Goal: Information Seeking & Learning: Learn about a topic

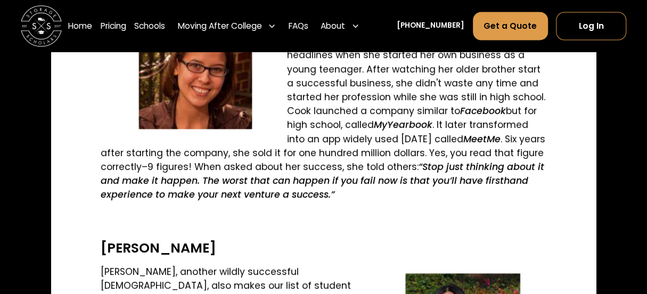
scroll to position [1136, 0]
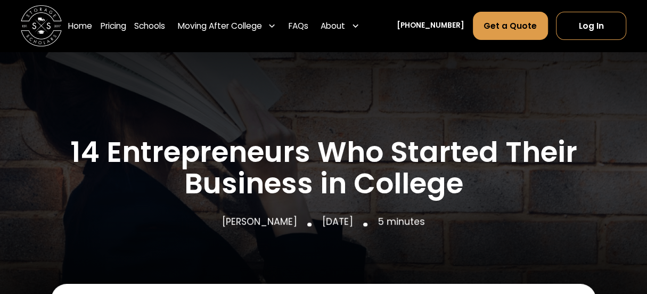
scroll to position [426, 0]
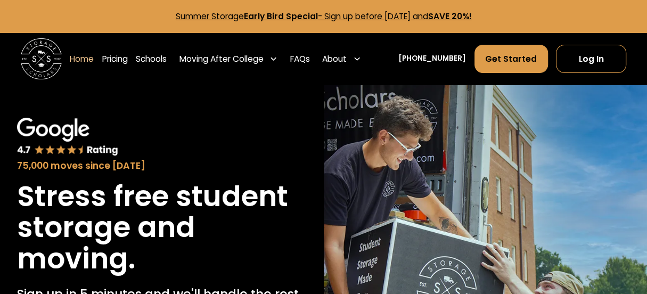
scroll to position [142, 0]
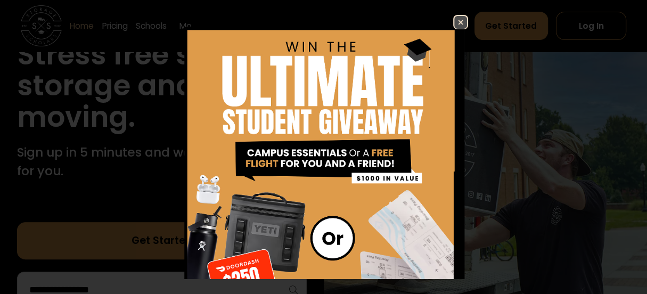
click at [467, 20] on img at bounding box center [460, 22] width 13 height 13
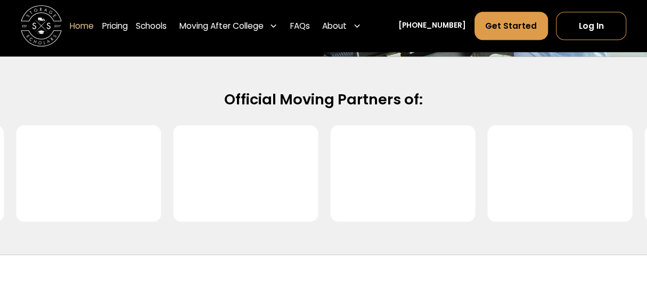
scroll to position [568, 0]
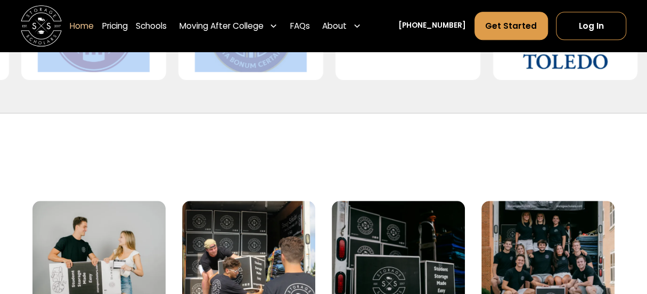
drag, startPoint x: 415, startPoint y: 167, endPoint x: 444, endPoint y: 167, distance: 29.8
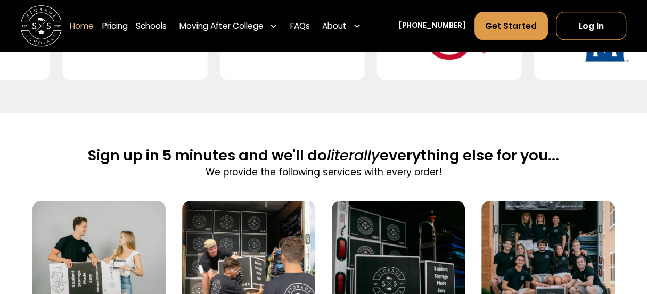
click at [172, 72] on img at bounding box center [135, 32] width 112 height 80
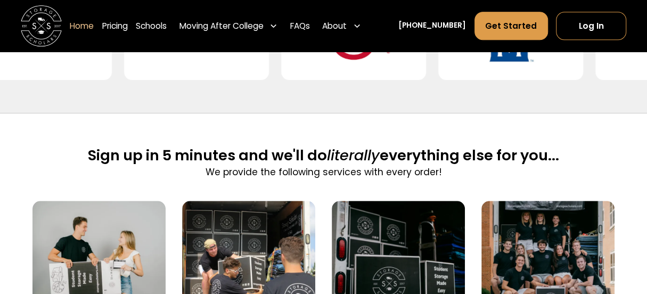
click at [253, 72] on img at bounding box center [197, 32] width 112 height 80
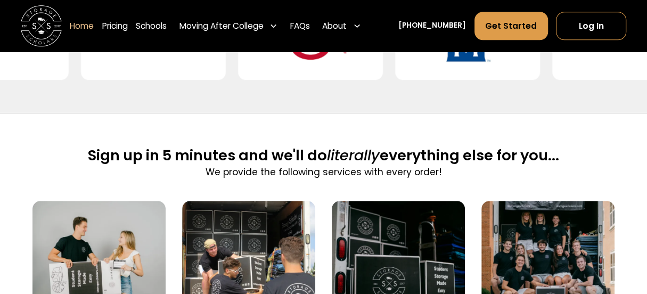
click at [367, 72] on img at bounding box center [311, 32] width 112 height 80
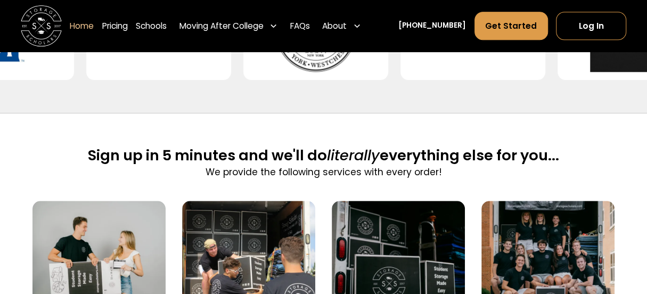
click at [357, 72] on img at bounding box center [316, 32] width 112 height 80
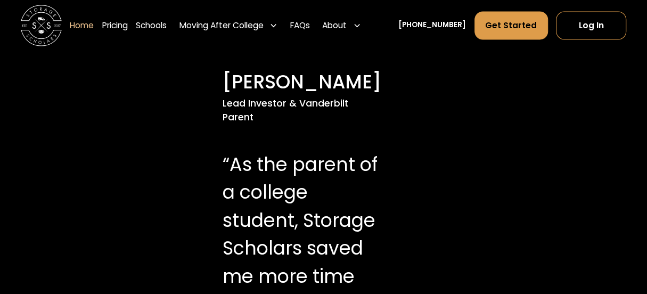
scroll to position [852, 0]
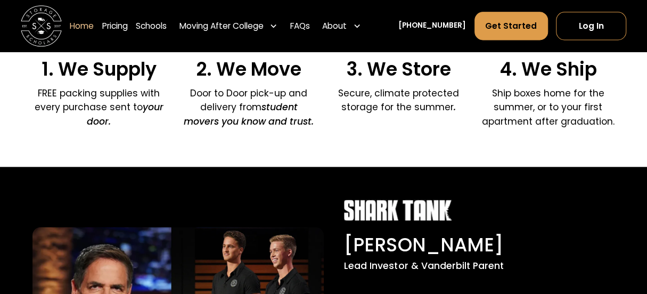
click at [266, 80] on h3 "2. We Move" at bounding box center [248, 69] width 133 height 22
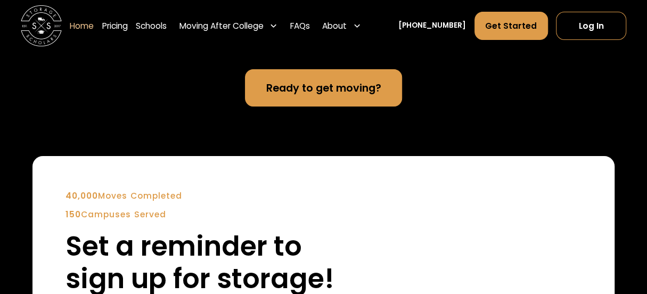
scroll to position [2415, 0]
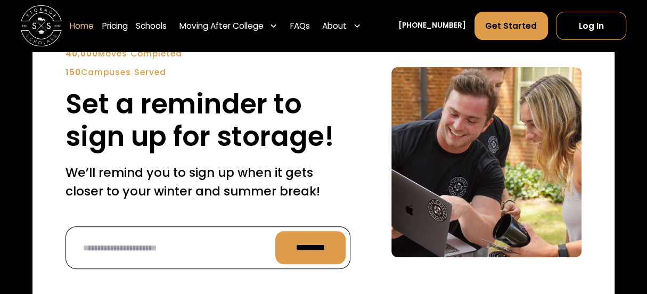
scroll to position [2557, 0]
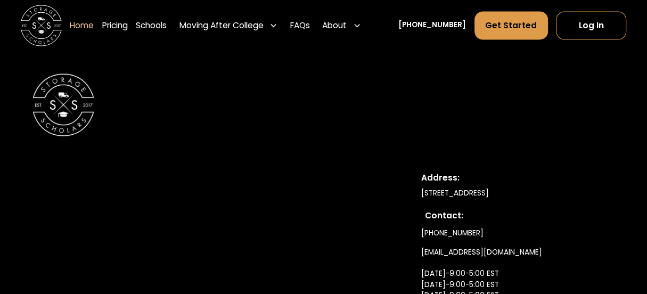
scroll to position [3410, 0]
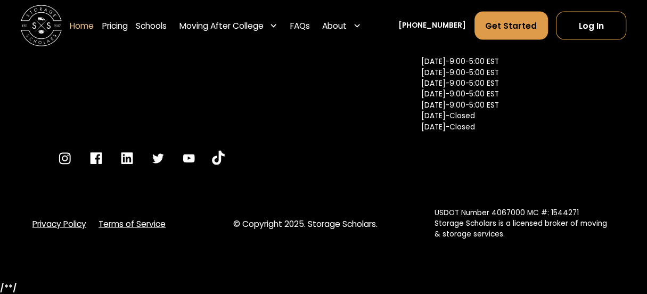
scroll to position [3694, 0]
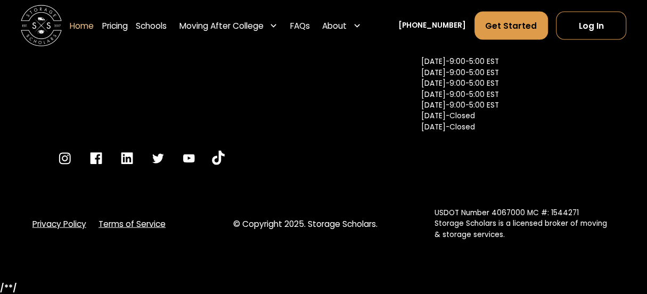
scroll to position [3836, 0]
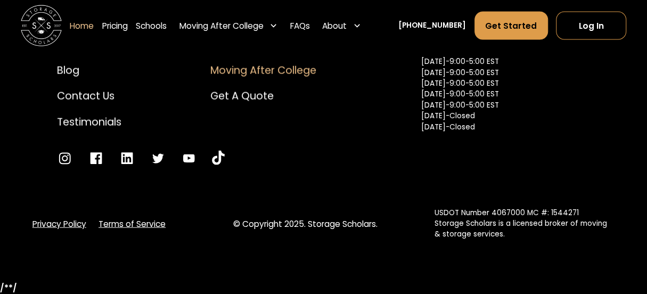
drag, startPoint x: 311, startPoint y: 176, endPoint x: 314, endPoint y: 166, distance: 10.0
click at [311, 104] on div "How to Pack FAQs Campus Partners Commercial Moving Moving After College Get a Q…" at bounding box center [263, 32] width 106 height 145
click at [314, 78] on div "Moving After College" at bounding box center [263, 70] width 106 height 15
click at [96, 52] on div "About Us" at bounding box center [89, 44] width 64 height 15
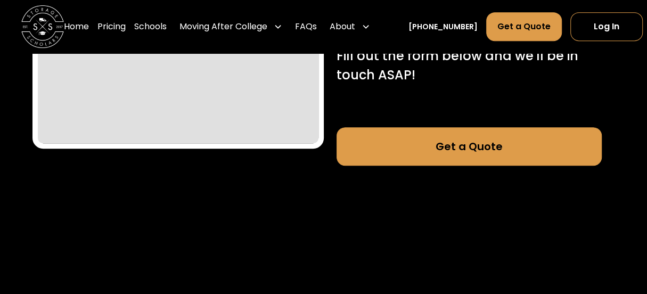
scroll to position [142, 0]
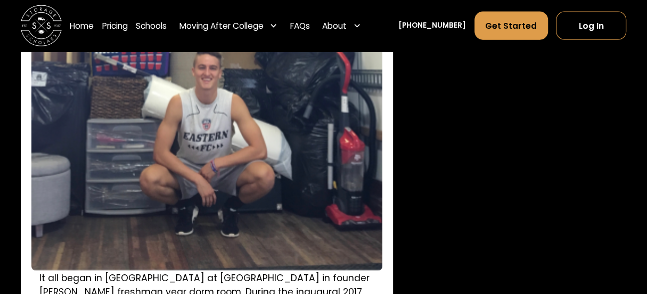
scroll to position [1420, 0]
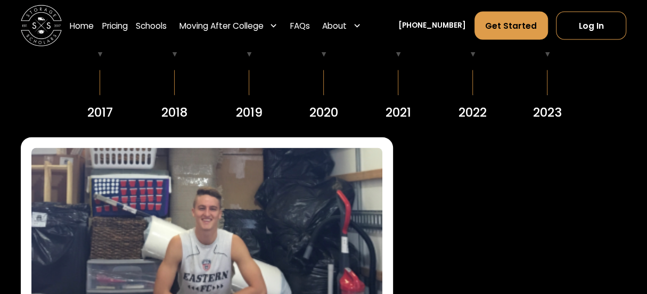
click at [101, 50] on div at bounding box center [100, 18] width 64 height 64
click at [179, 50] on div at bounding box center [175, 18] width 64 height 64
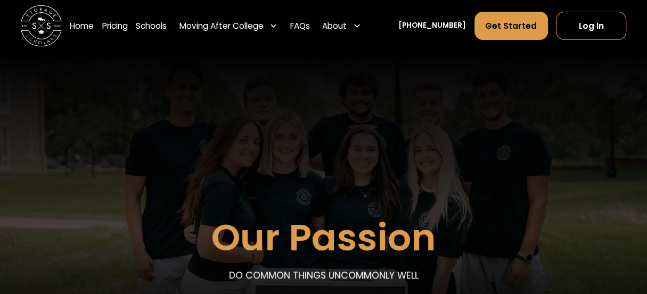
scroll to position [0, 0]
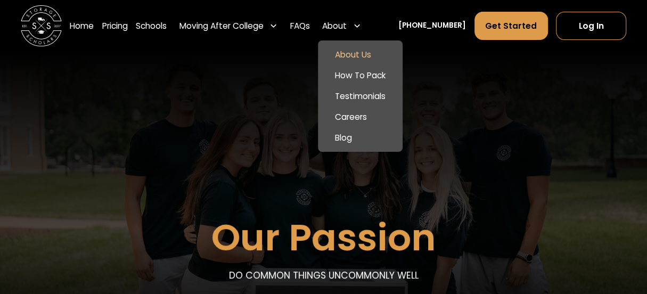
click at [347, 32] on div "About" at bounding box center [334, 26] width 25 height 12
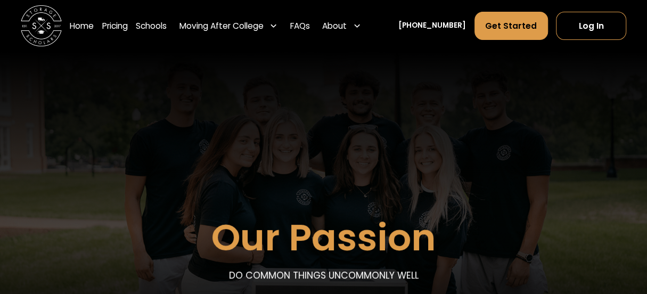
click at [347, 31] on div "About" at bounding box center [334, 26] width 25 height 12
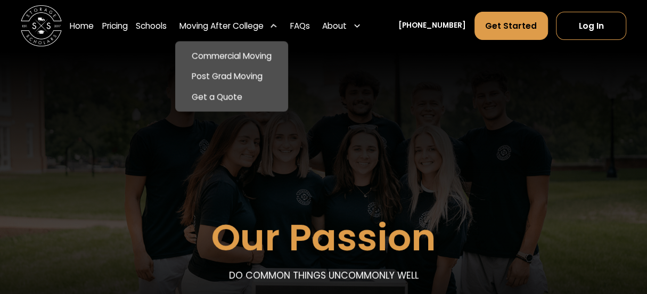
click at [278, 28] on icon at bounding box center [273, 25] width 9 height 9
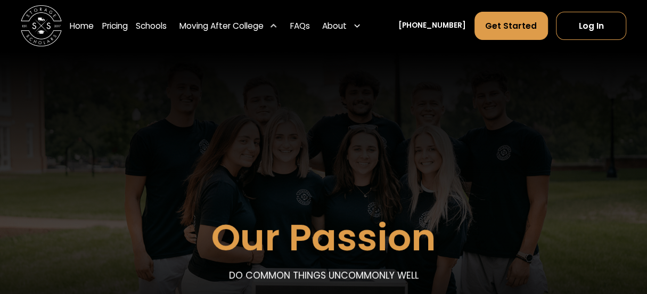
click at [278, 28] on icon at bounding box center [274, 26] width 9 height 9
